Goal: Task Accomplishment & Management: Complete application form

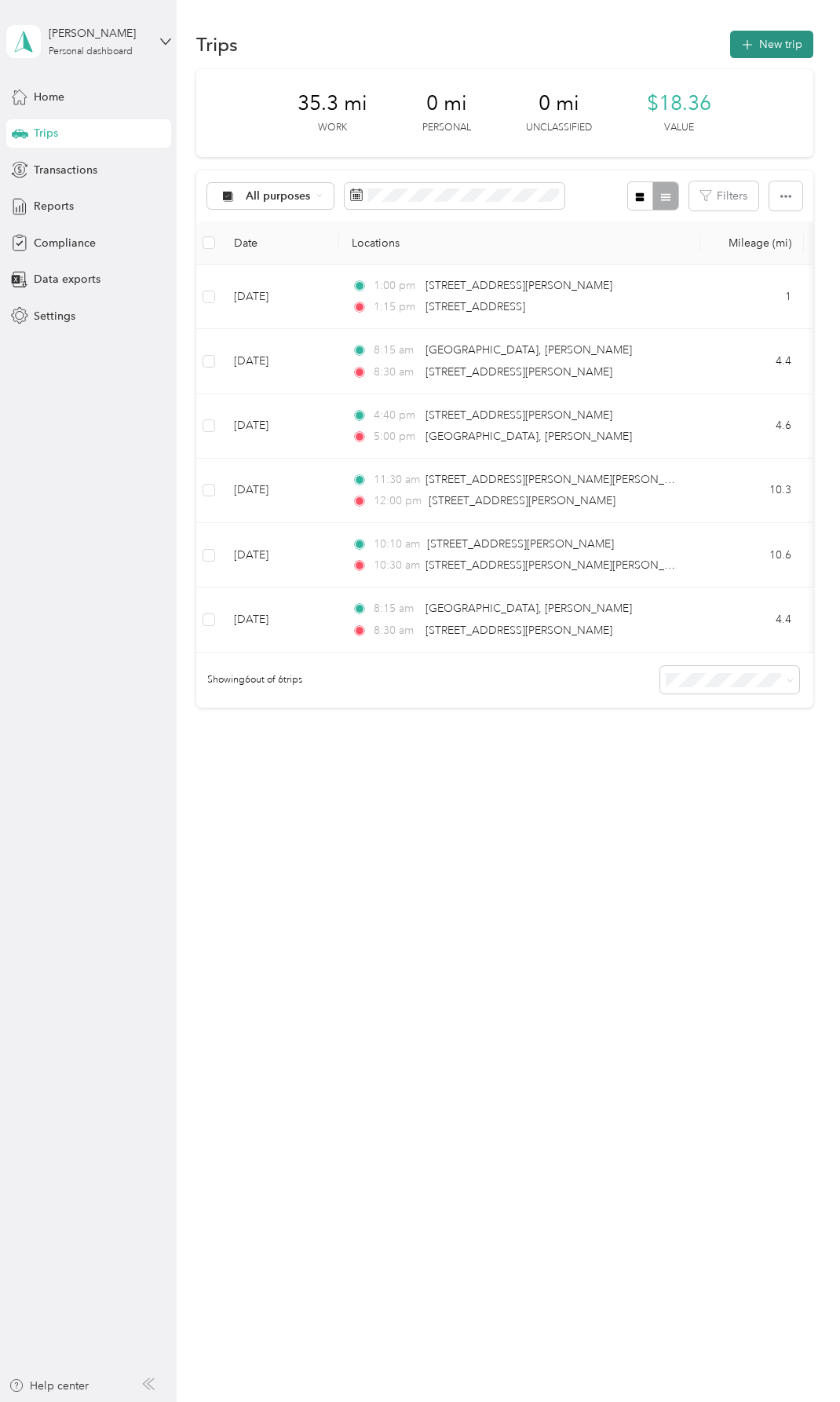
click at [776, 47] on button "New trip" at bounding box center [771, 44] width 83 height 28
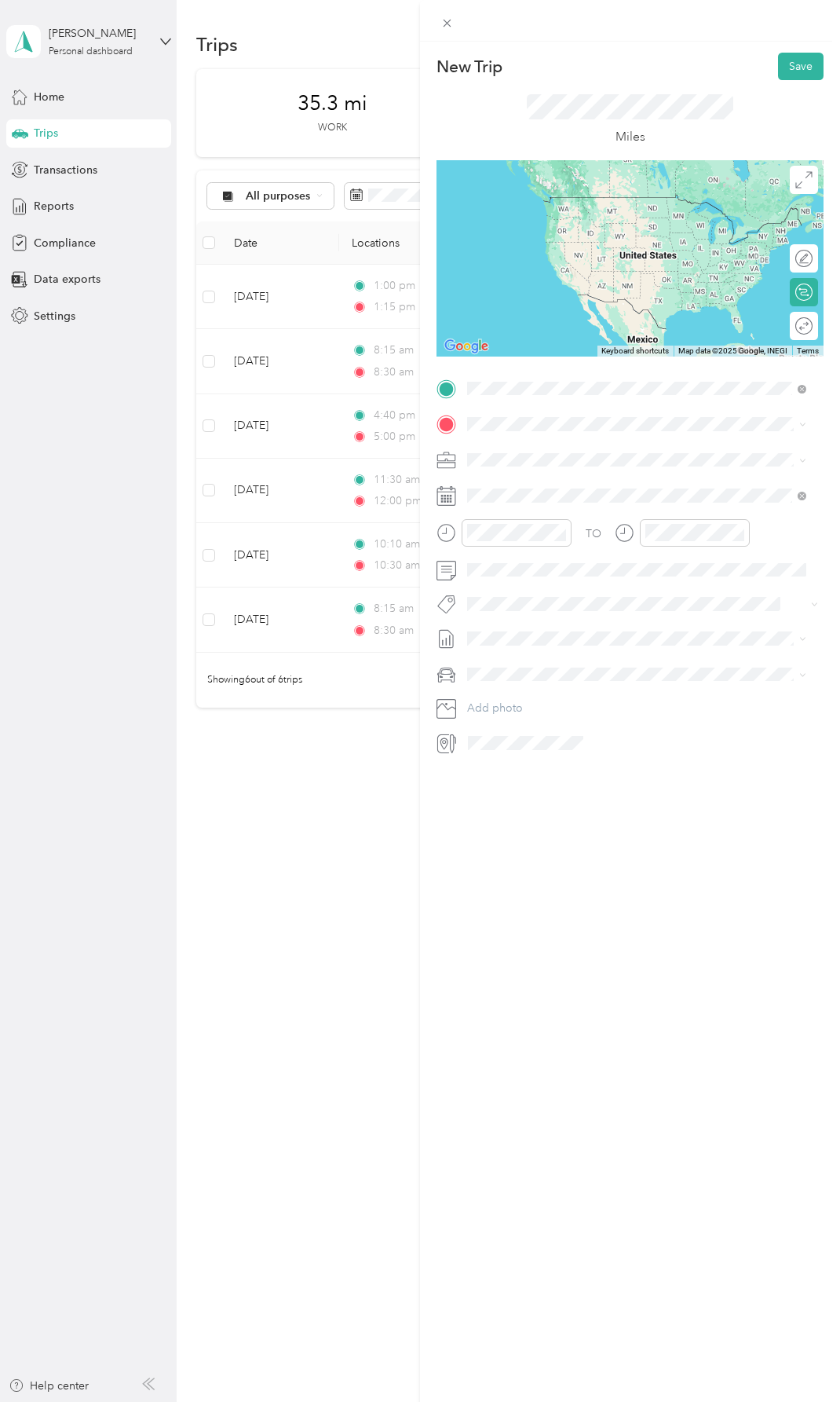
click at [547, 444] on span "[STREET_ADDRESS][US_STATE]" at bounding box center [575, 445] width 157 height 14
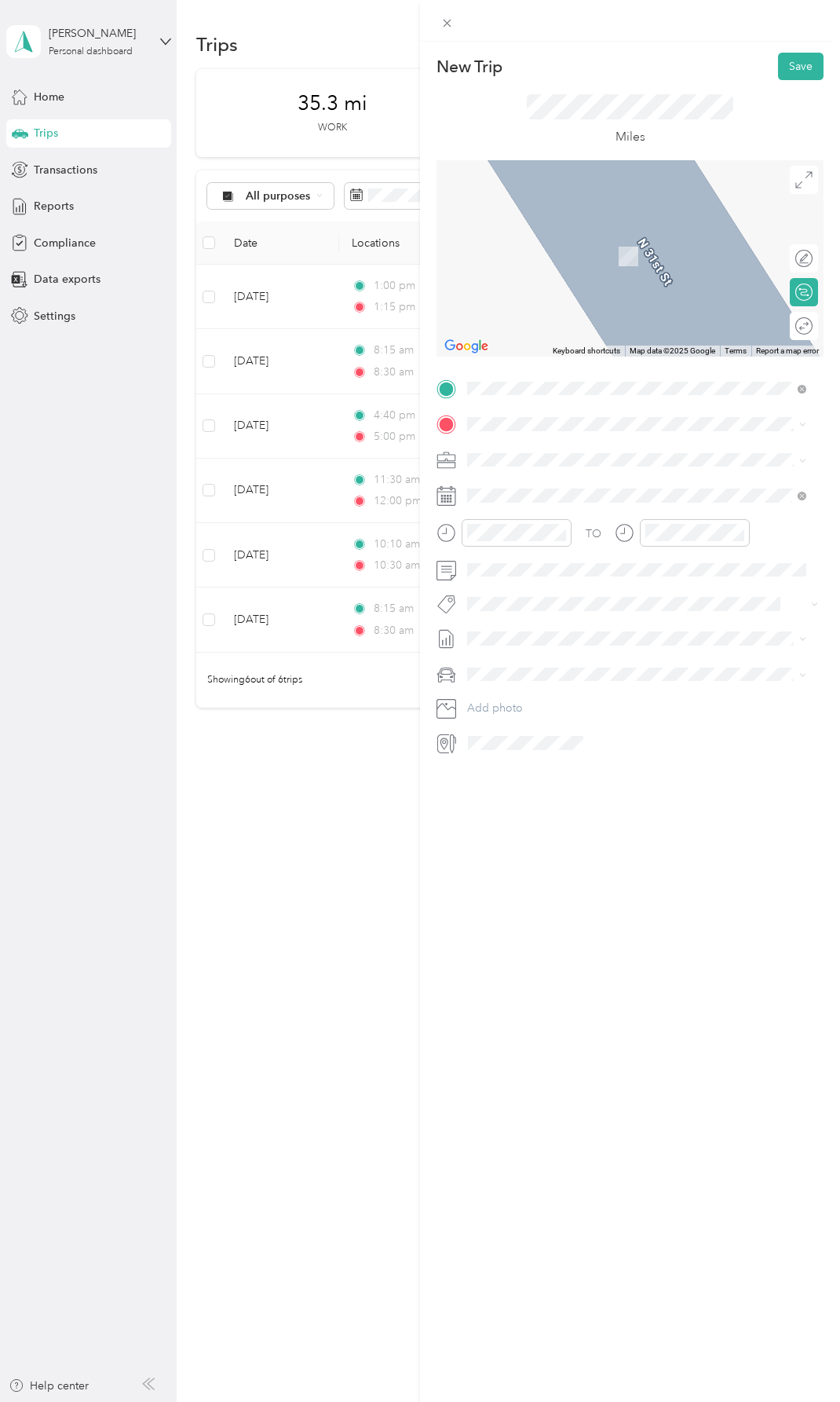
click at [560, 483] on span "[STREET_ADDRESS][PERSON_NAME][PERSON_NAME][US_STATE]" at bounding box center [649, 484] width 305 height 28
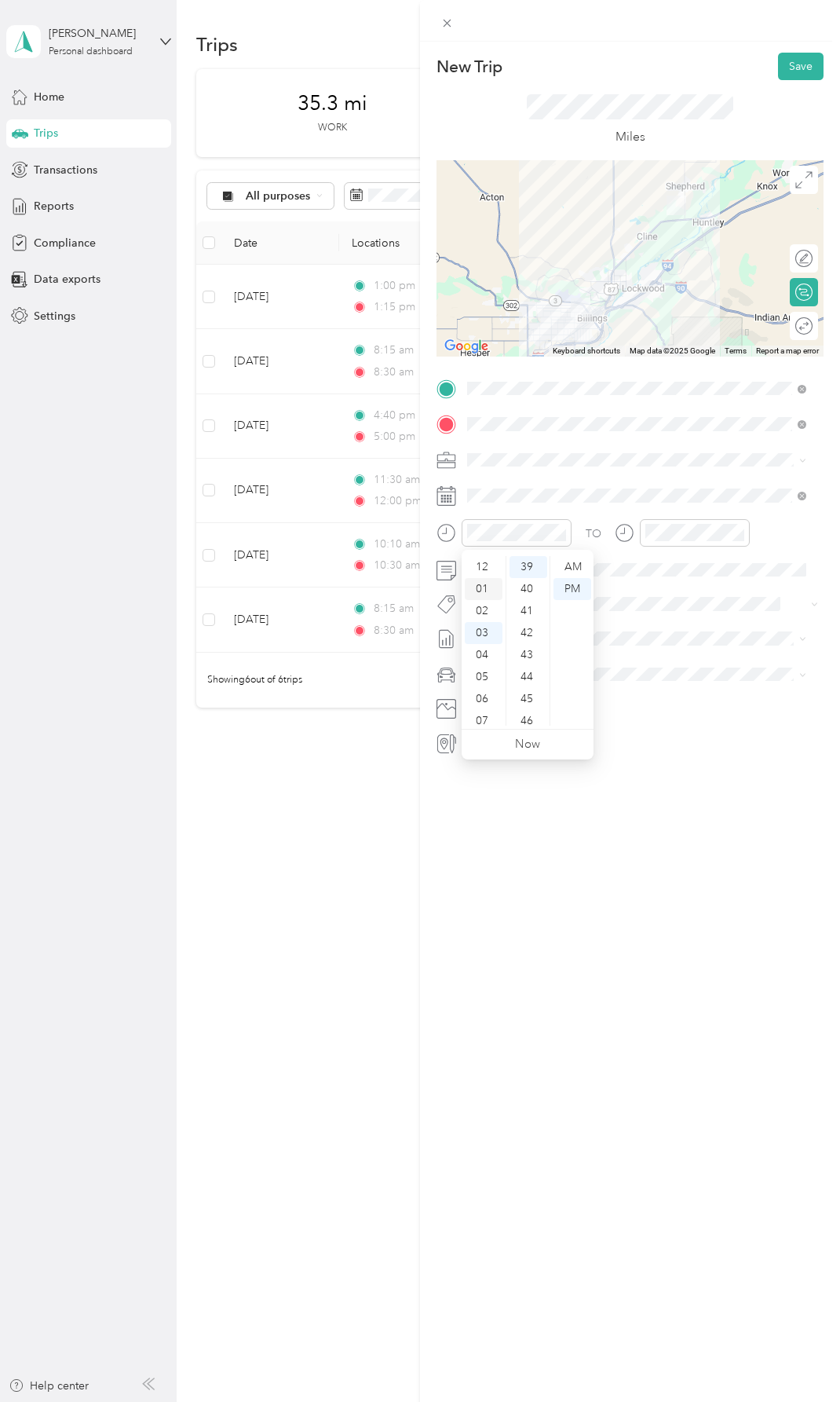
click at [483, 586] on div "01" at bounding box center [483, 589] width 38 height 22
click at [530, 683] on div "30" at bounding box center [528, 683] width 38 height 22
click at [659, 608] on div "02" at bounding box center [661, 611] width 38 height 22
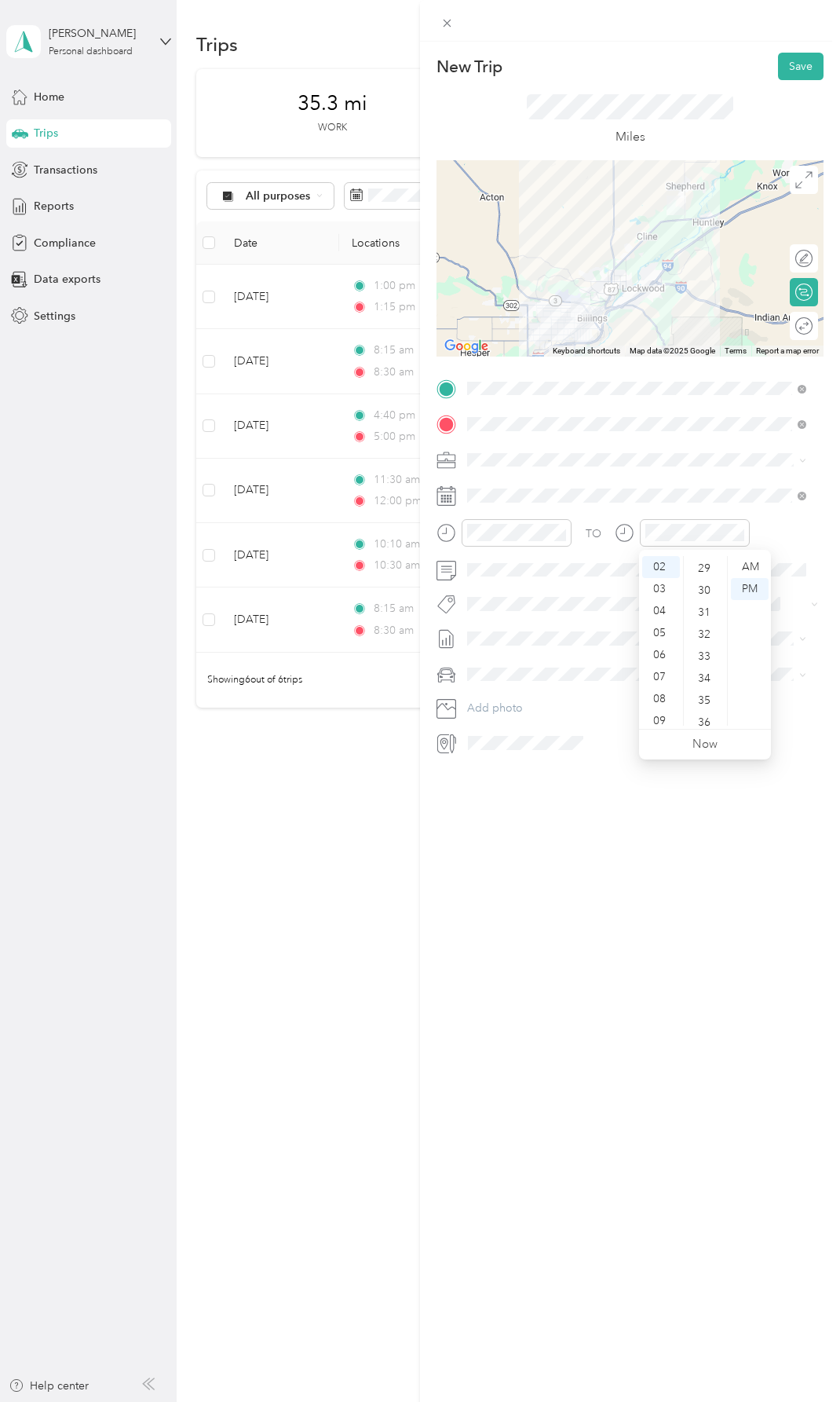
scroll to position [622, 0]
click at [708, 600] on div "30" at bounding box center [706, 604] width 38 height 22
click at [706, 828] on div "New Trip Save This trip cannot be edited because it is either under review, app…" at bounding box center [630, 743] width 420 height 1402
click at [790, 64] on button "Save" at bounding box center [801, 66] width 46 height 28
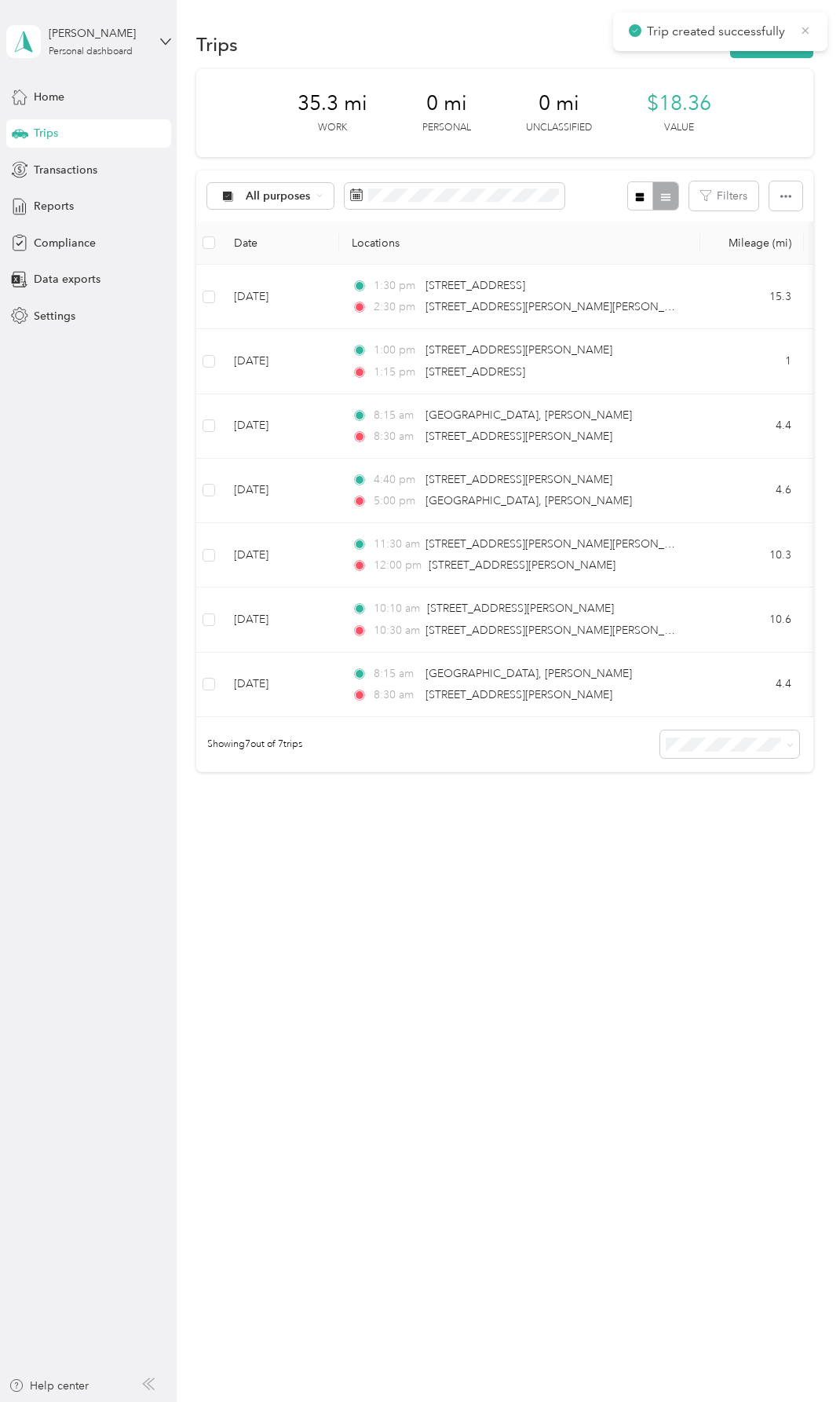
click at [802, 29] on icon at bounding box center [806, 30] width 13 height 14
click at [770, 44] on button "New trip" at bounding box center [771, 44] width 83 height 28
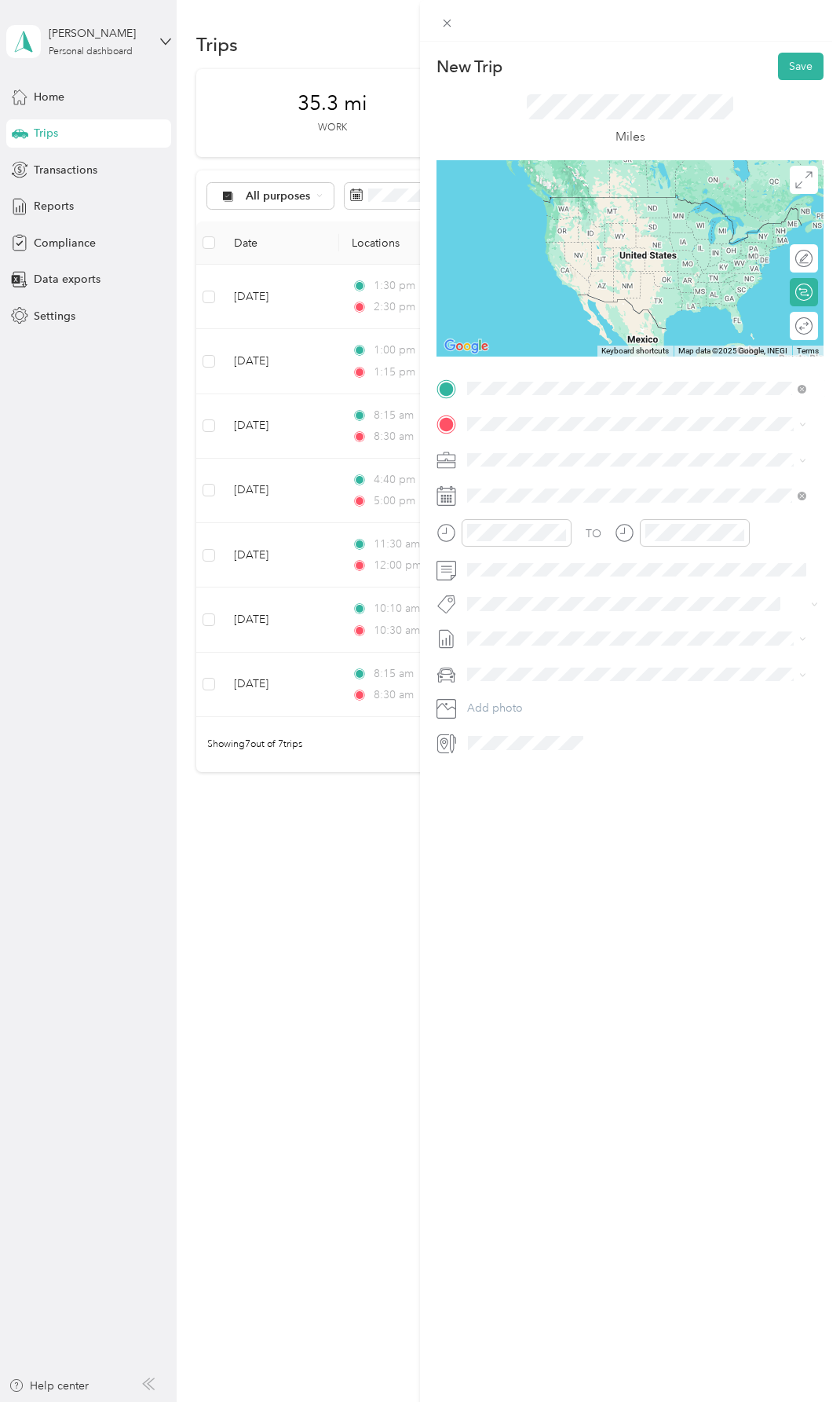
click at [553, 457] on span "[STREET_ADDRESS][PERSON_NAME][PERSON_NAME][US_STATE]" at bounding box center [649, 451] width 305 height 28
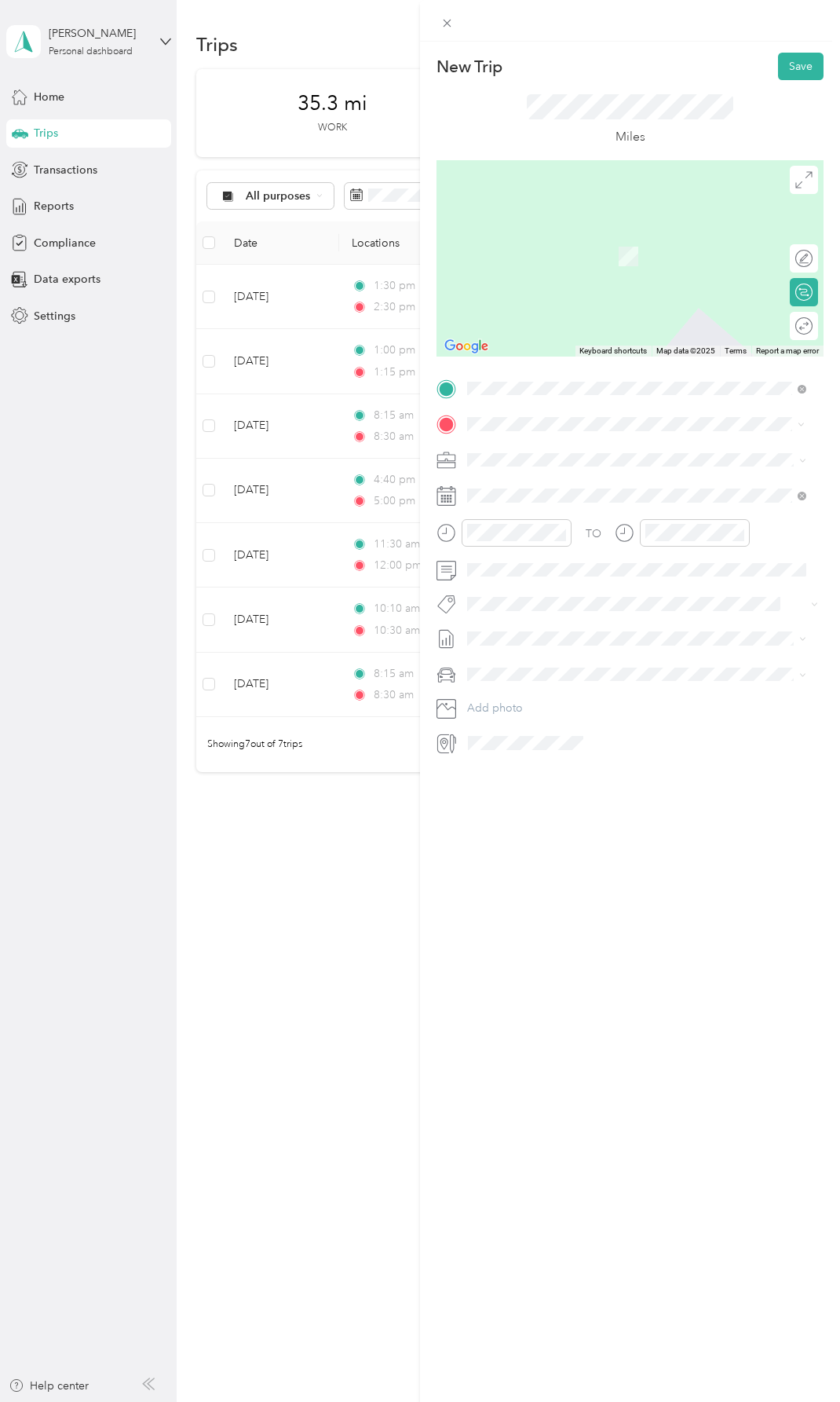
click at [580, 483] on span "[STREET_ADDRESS][US_STATE]" at bounding box center [575, 480] width 157 height 14
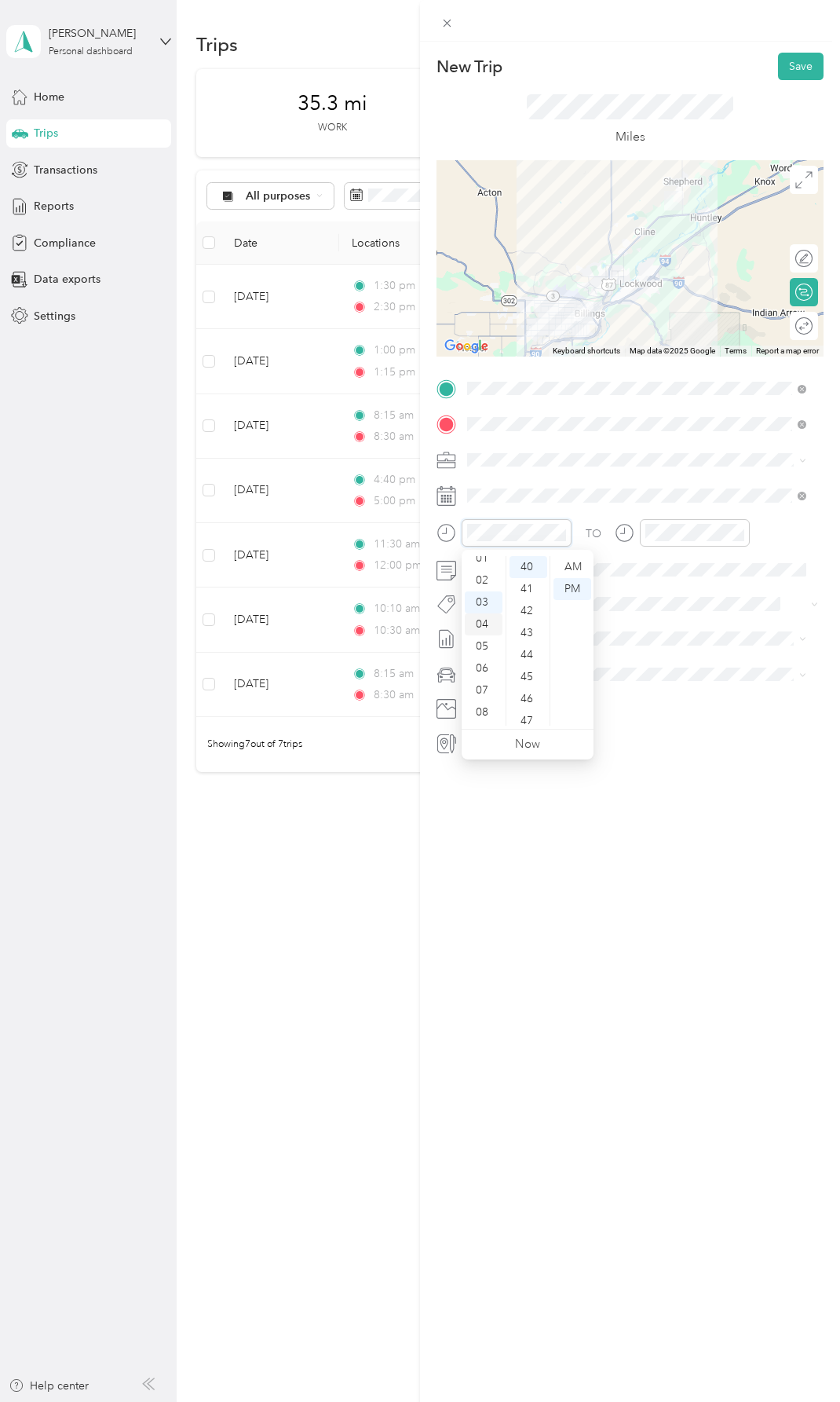
scroll to position [0, 0]
click at [480, 608] on div "02" at bounding box center [483, 611] width 38 height 22
click at [528, 579] on div "30" at bounding box center [528, 583] width 38 height 22
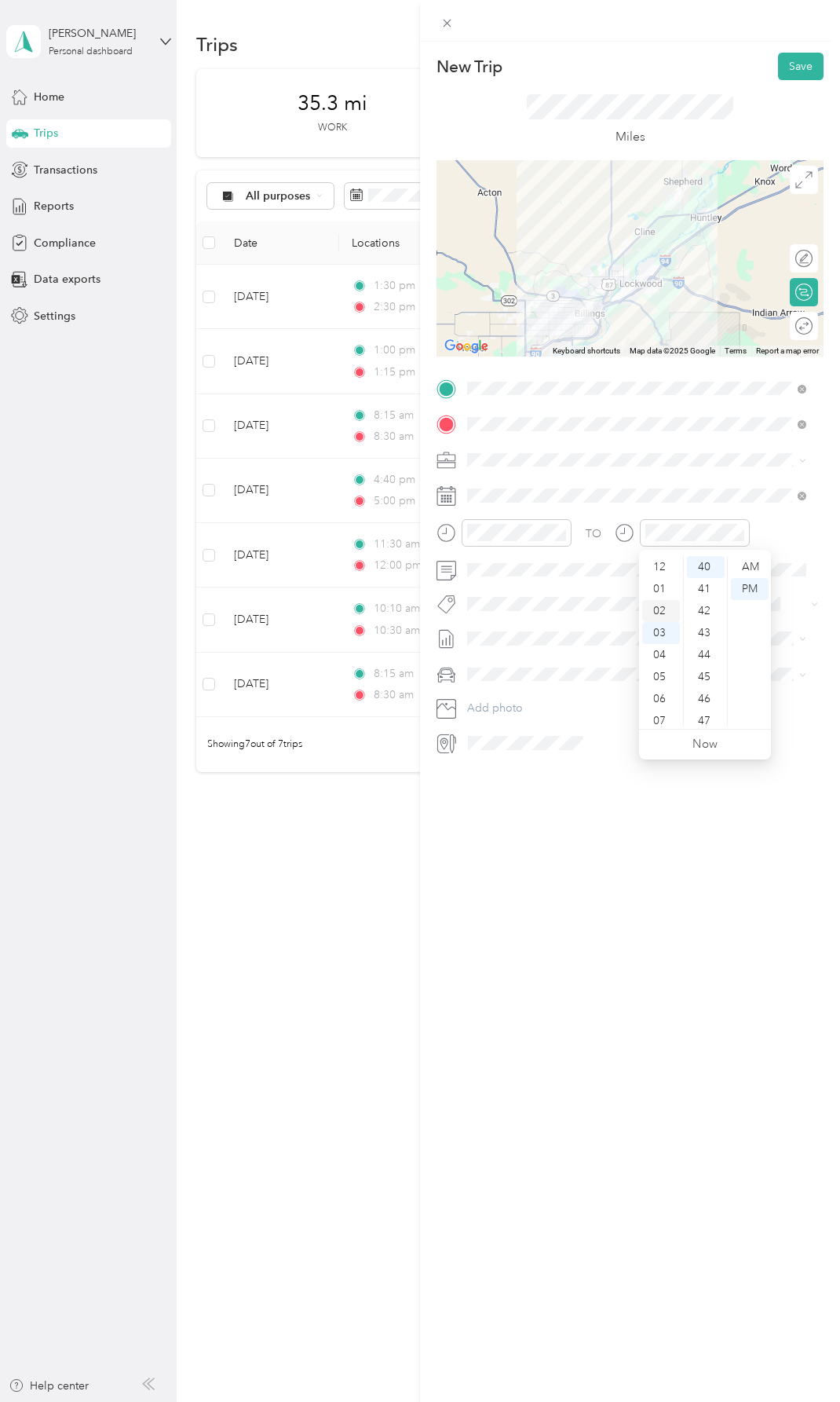
click at [658, 608] on div "02" at bounding box center [661, 611] width 38 height 22
click at [699, 625] on div "50" at bounding box center [706, 630] width 38 height 22
click at [760, 488] on span at bounding box center [643, 496] width 362 height 25
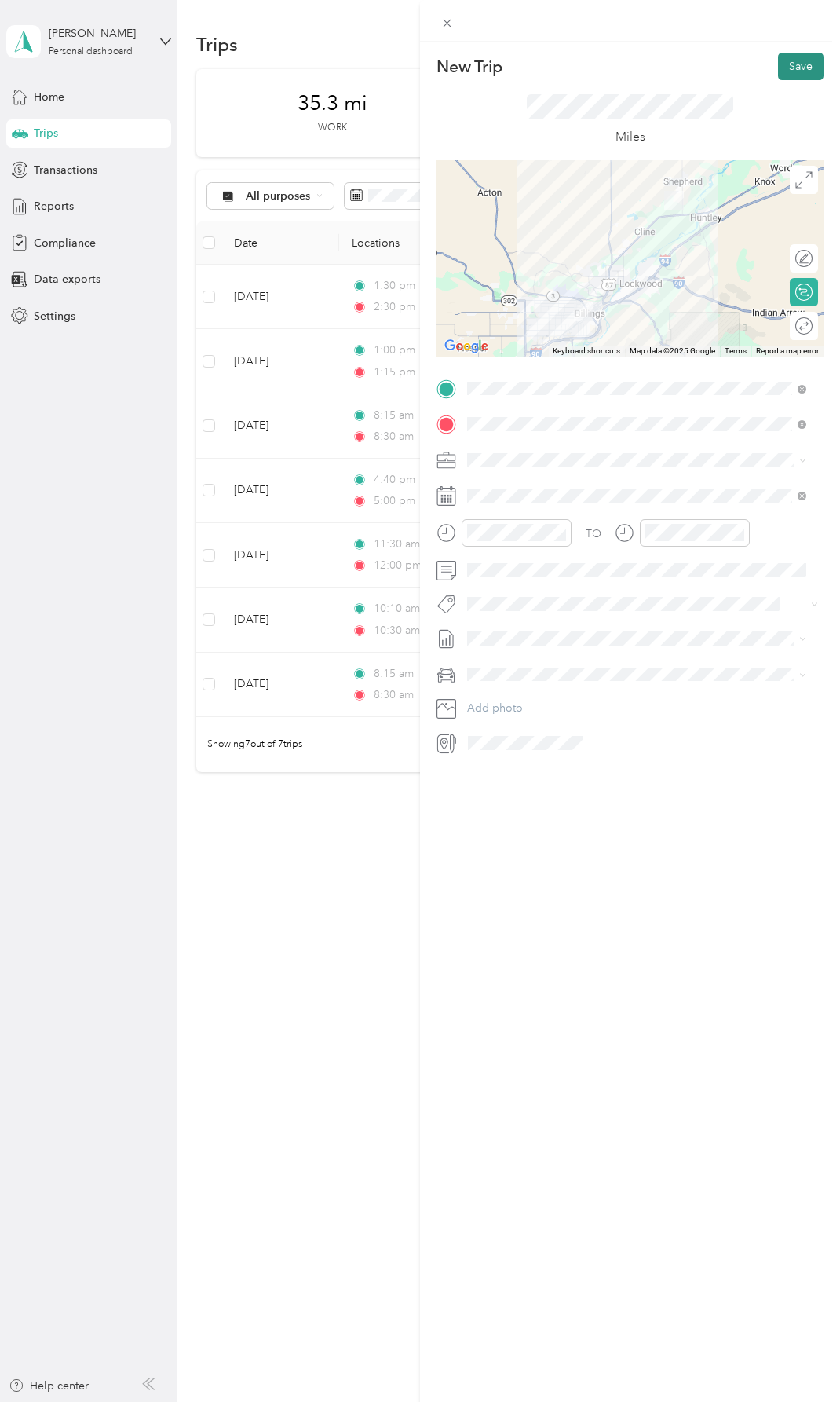
click at [785, 69] on button "Save" at bounding box center [801, 66] width 46 height 28
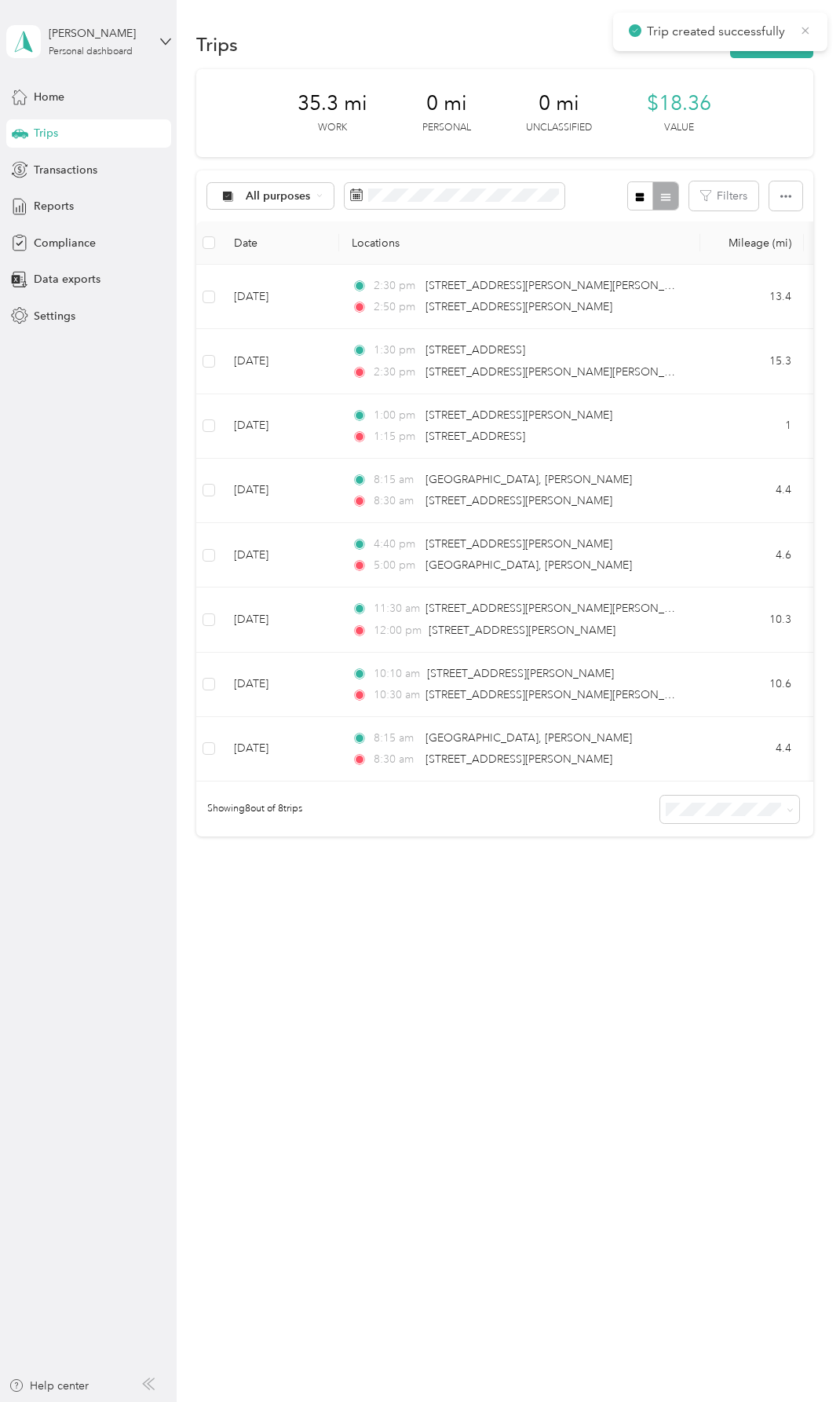
click at [807, 28] on icon at bounding box center [806, 30] width 13 height 14
click at [776, 36] on button "New trip" at bounding box center [771, 44] width 83 height 28
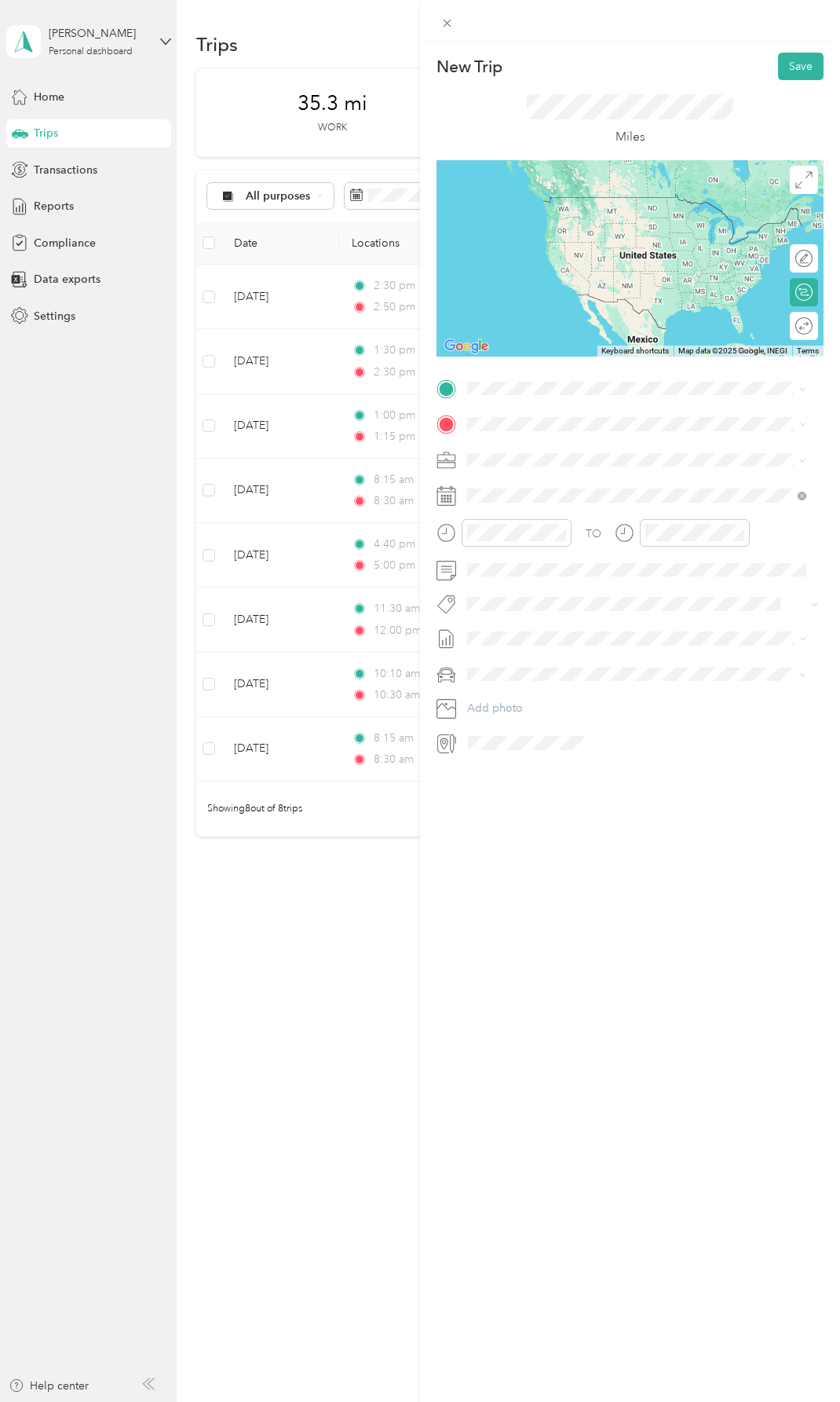
click at [563, 444] on span "[STREET_ADDRESS][US_STATE]" at bounding box center [575, 438] width 157 height 14
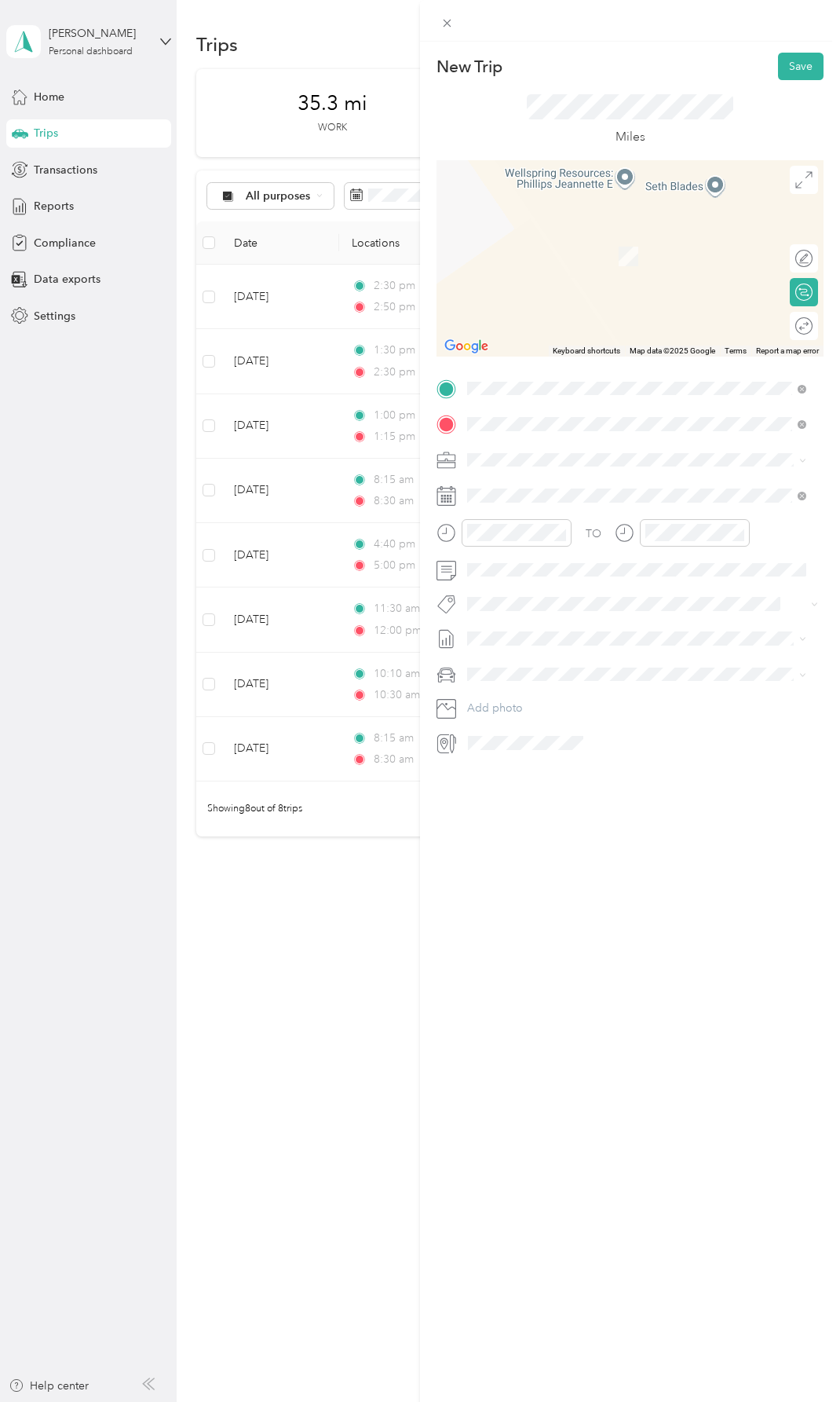
click at [517, 482] on span "[STREET_ADDRESS][US_STATE]" at bounding box center [575, 481] width 157 height 14
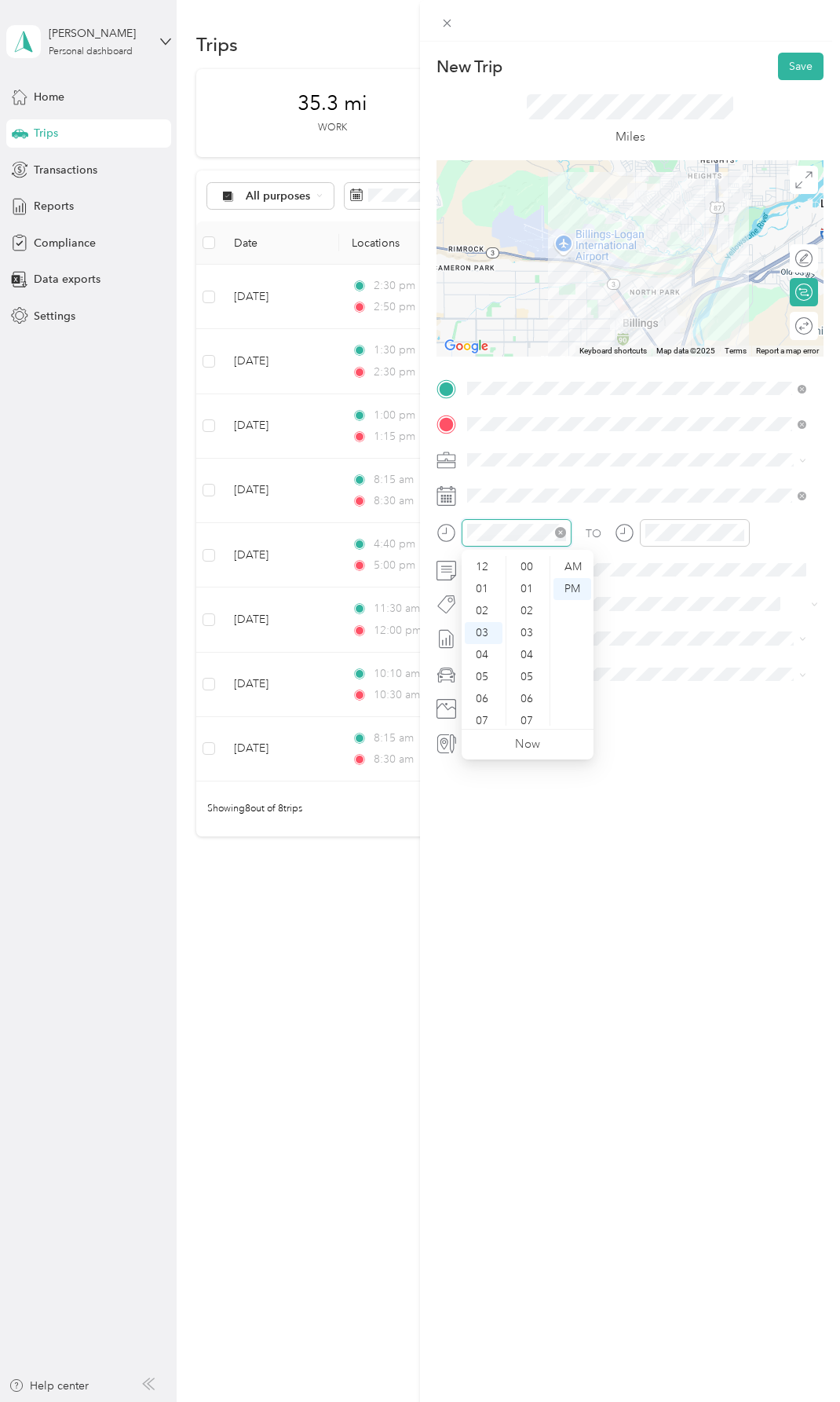
scroll to position [924, 0]
click at [483, 585] on div "04" at bounding box center [483, 589] width 38 height 22
click at [528, 632] on div "45" at bounding box center [528, 633] width 38 height 22
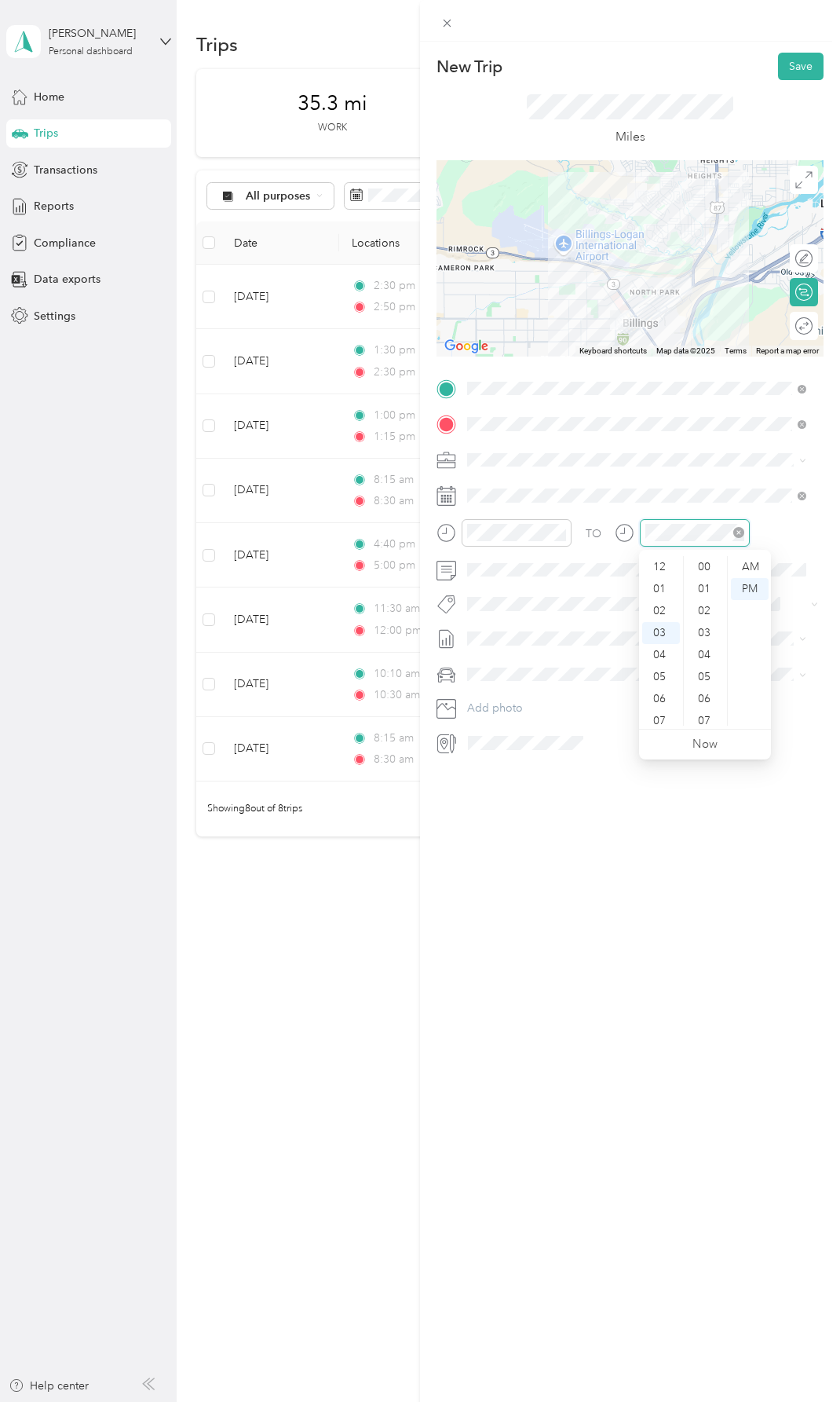
scroll to position [924, 0]
click at [657, 607] on div "05" at bounding box center [661, 611] width 38 height 22
click at [705, 570] on div "00" at bounding box center [706, 567] width 38 height 22
click at [699, 561] on div "00" at bounding box center [706, 567] width 38 height 22
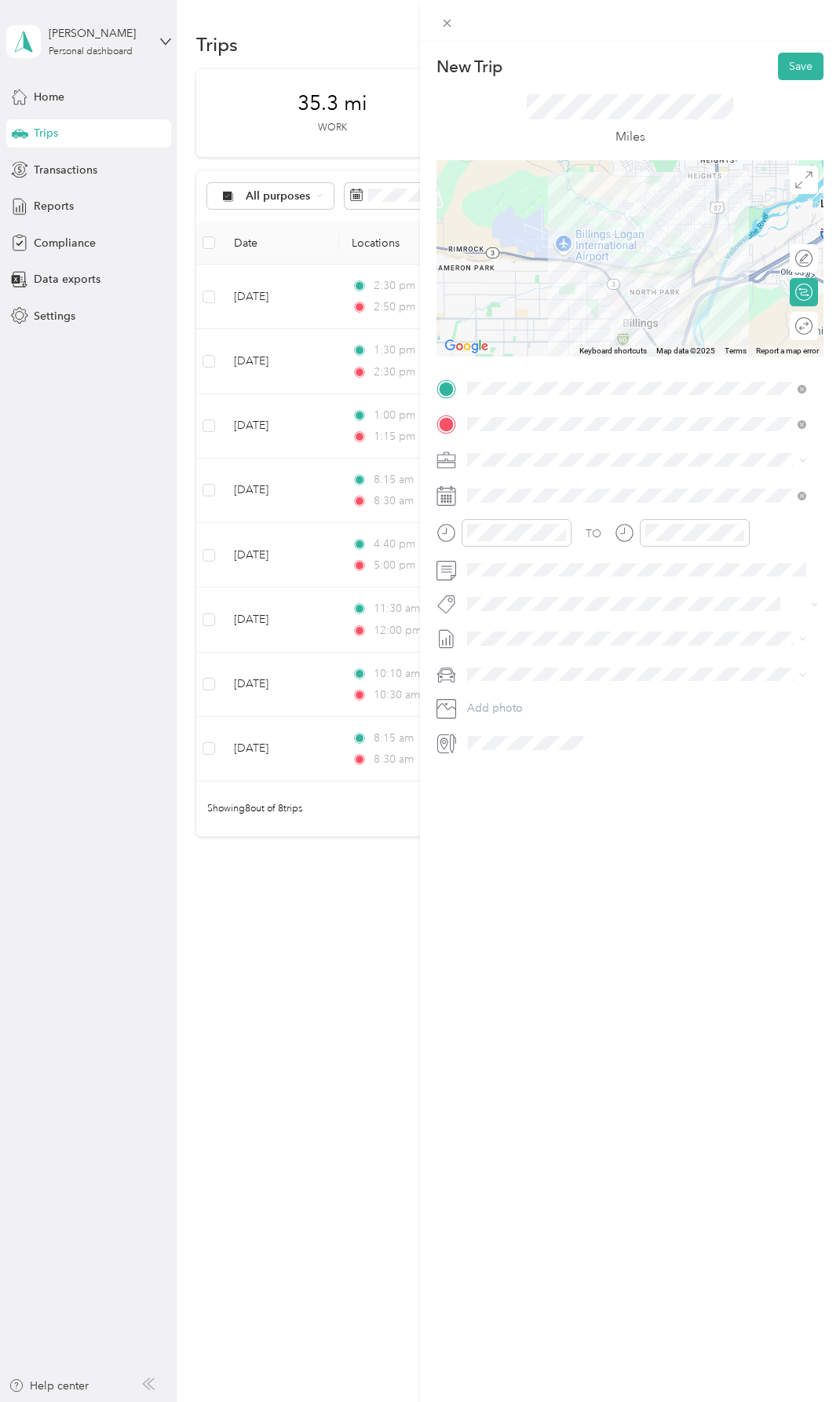
click at [729, 849] on div "New Trip Save This trip cannot be edited because it is either under review, app…" at bounding box center [630, 743] width 420 height 1402
click at [788, 64] on button "Save" at bounding box center [801, 66] width 46 height 28
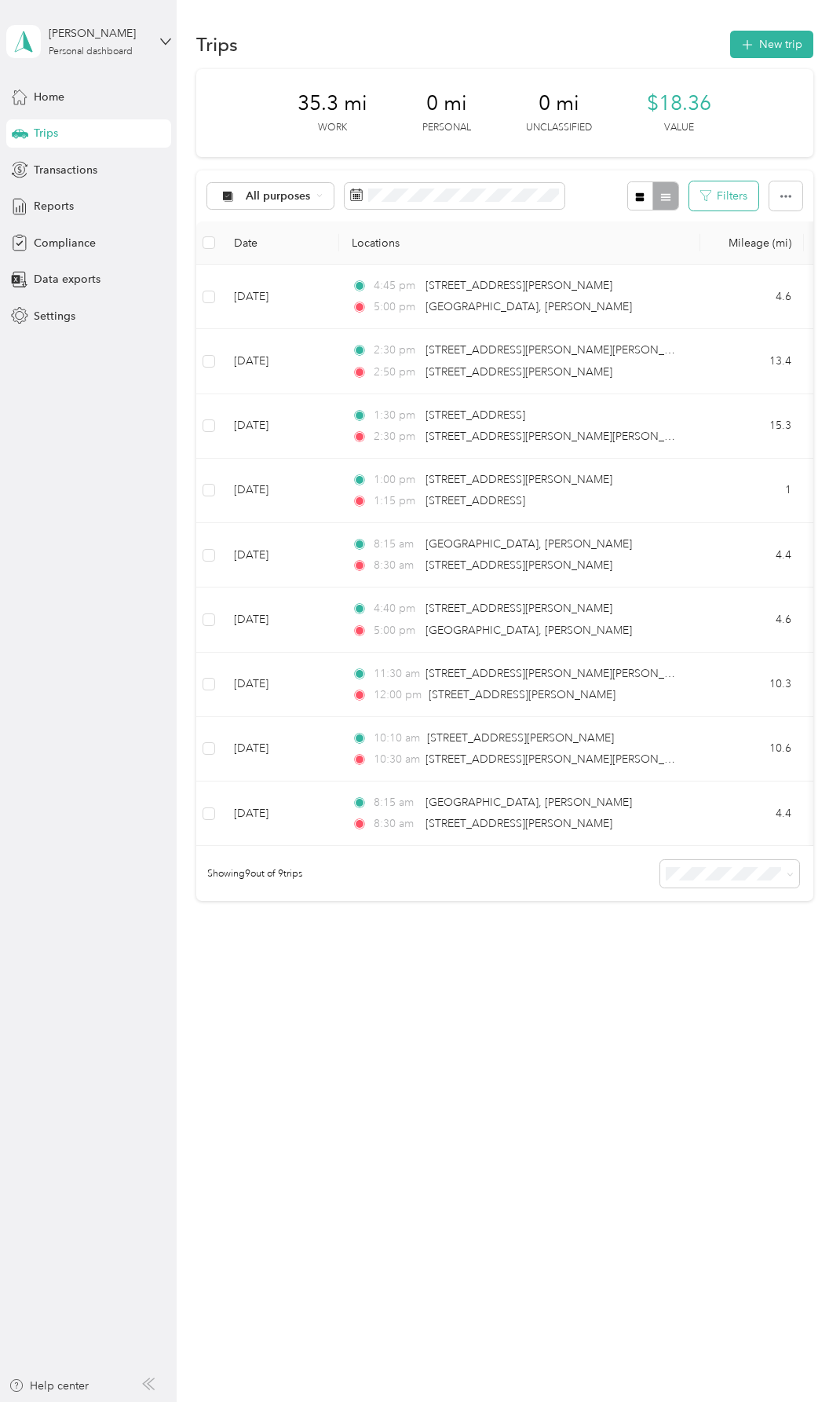
click at [734, 197] on button "Filters" at bounding box center [724, 196] width 69 height 29
click at [792, 193] on icon "button" at bounding box center [786, 197] width 11 height 11
click at [645, 197] on icon "button" at bounding box center [641, 197] width 9 height 9
